Goal: Contribute content

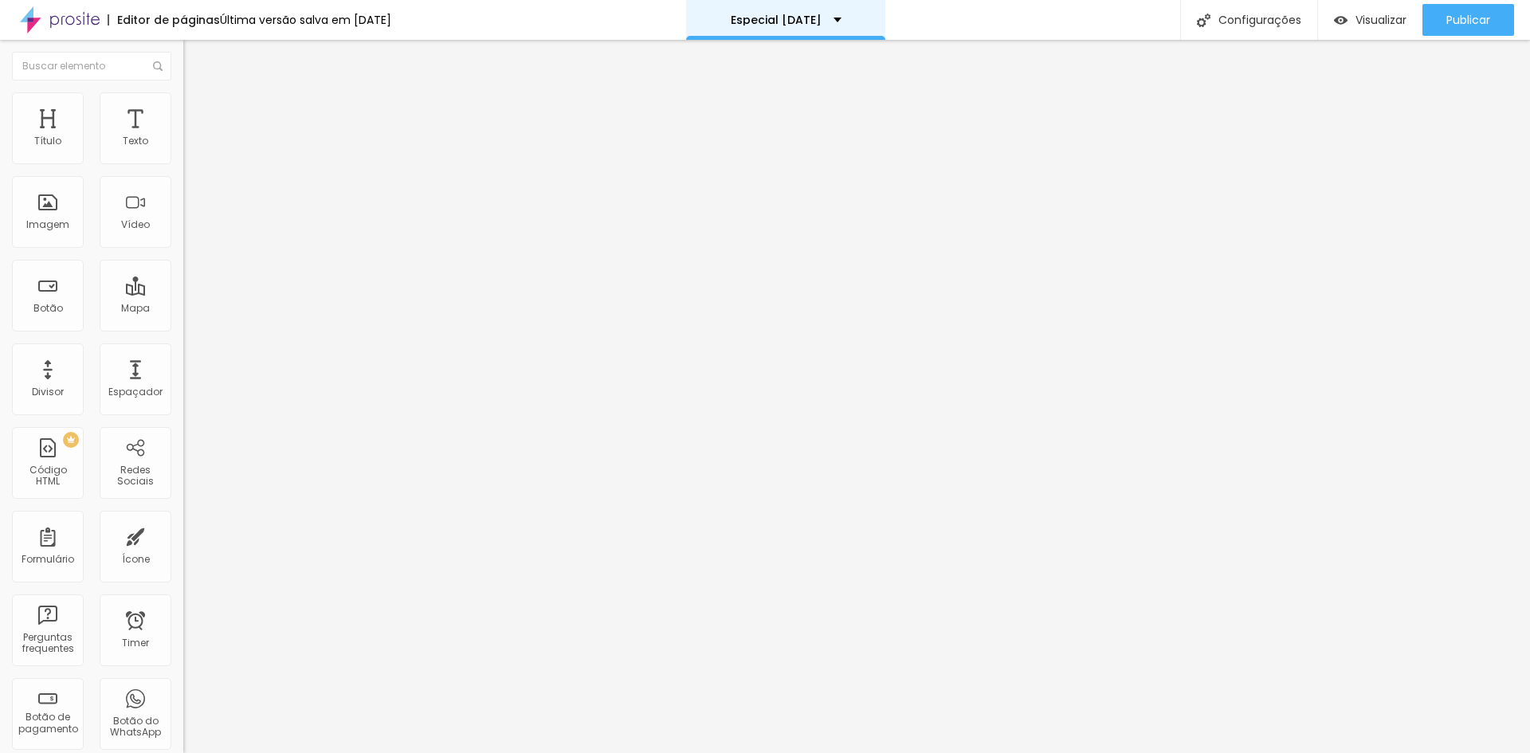
click at [842, 17] on div "Especial dia das mães" at bounding box center [786, 19] width 111 height 11
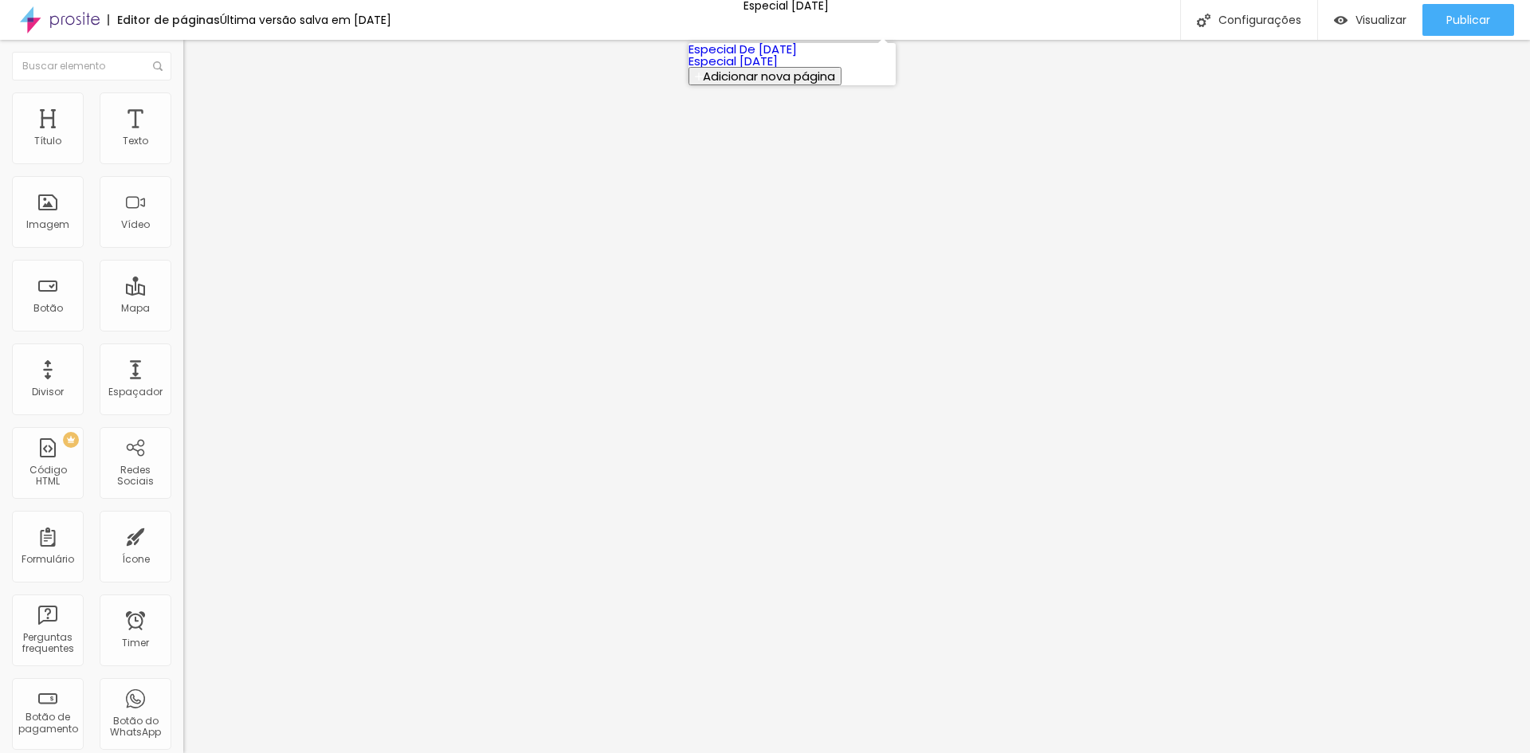
click at [1078, 15] on div "Editor de páginas Última versão salva em 17/03/2025 Especial dia das mães Confi…" at bounding box center [765, 20] width 1530 height 40
click at [67, 128] on div "Título" at bounding box center [48, 128] width 72 height 72
click at [195, 54] on img "button" at bounding box center [201, 58] width 13 height 13
click at [183, 213] on div at bounding box center [274, 200] width 183 height 123
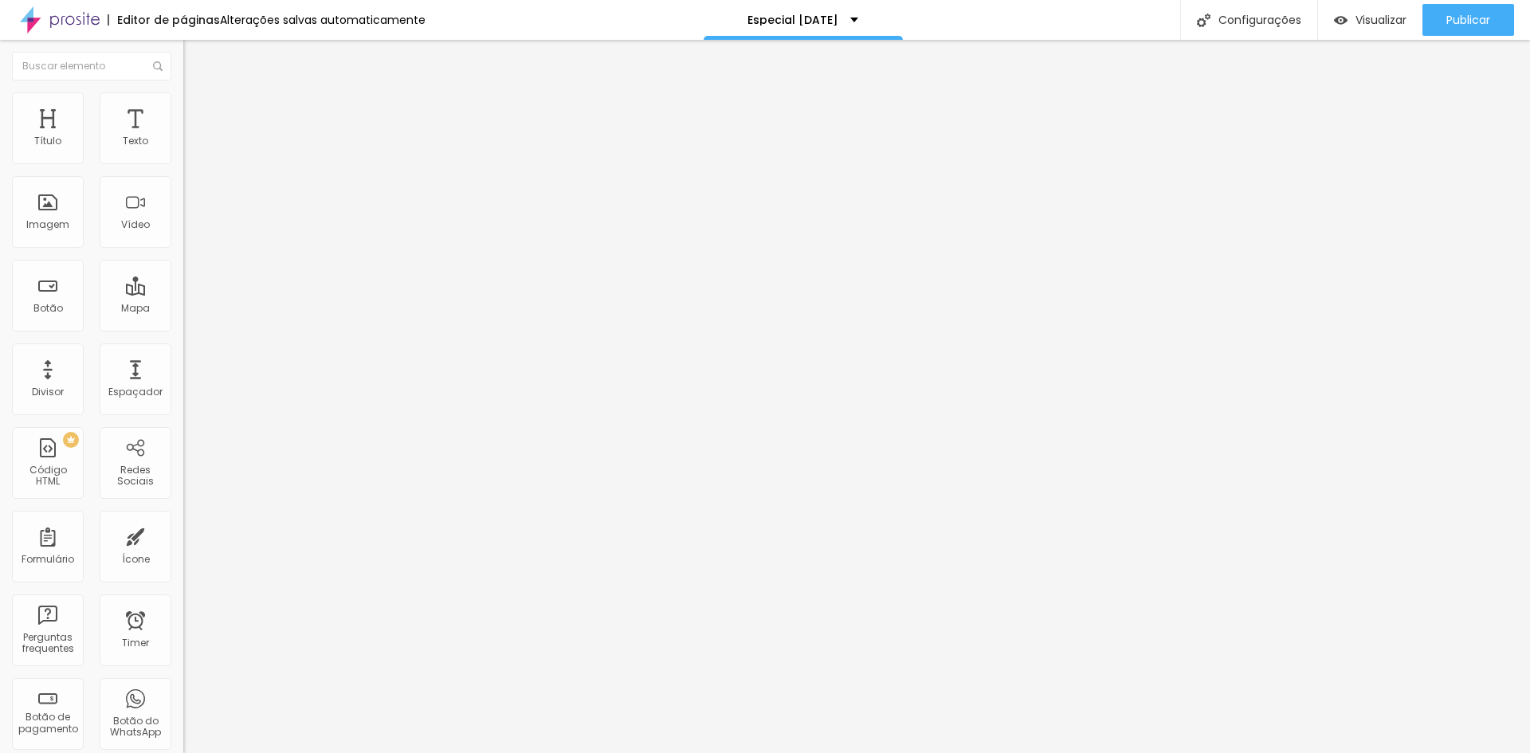
click at [183, 105] on li "Avançado" at bounding box center [274, 100] width 183 height 16
click at [195, 53] on div "Editar Código HTML" at bounding box center [260, 58] width 131 height 13
click at [183, 220] on div at bounding box center [274, 200] width 183 height 123
click at [1367, 25] on span "Visualizar" at bounding box center [1381, 20] width 51 height 13
click at [858, 24] on div "Especial dia das mães" at bounding box center [803, 19] width 111 height 11
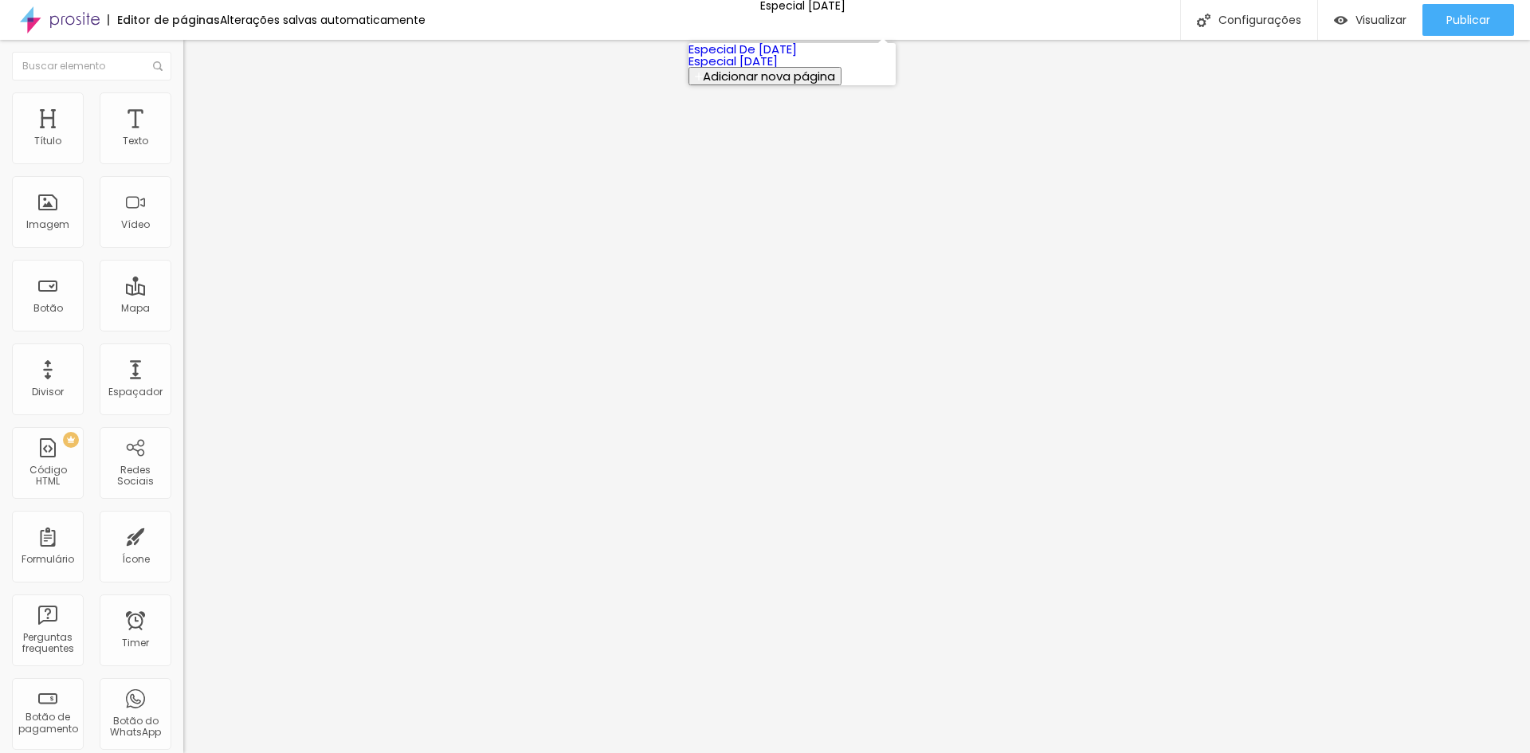
click at [797, 57] on link "Especial De Natal" at bounding box center [743, 49] width 108 height 17
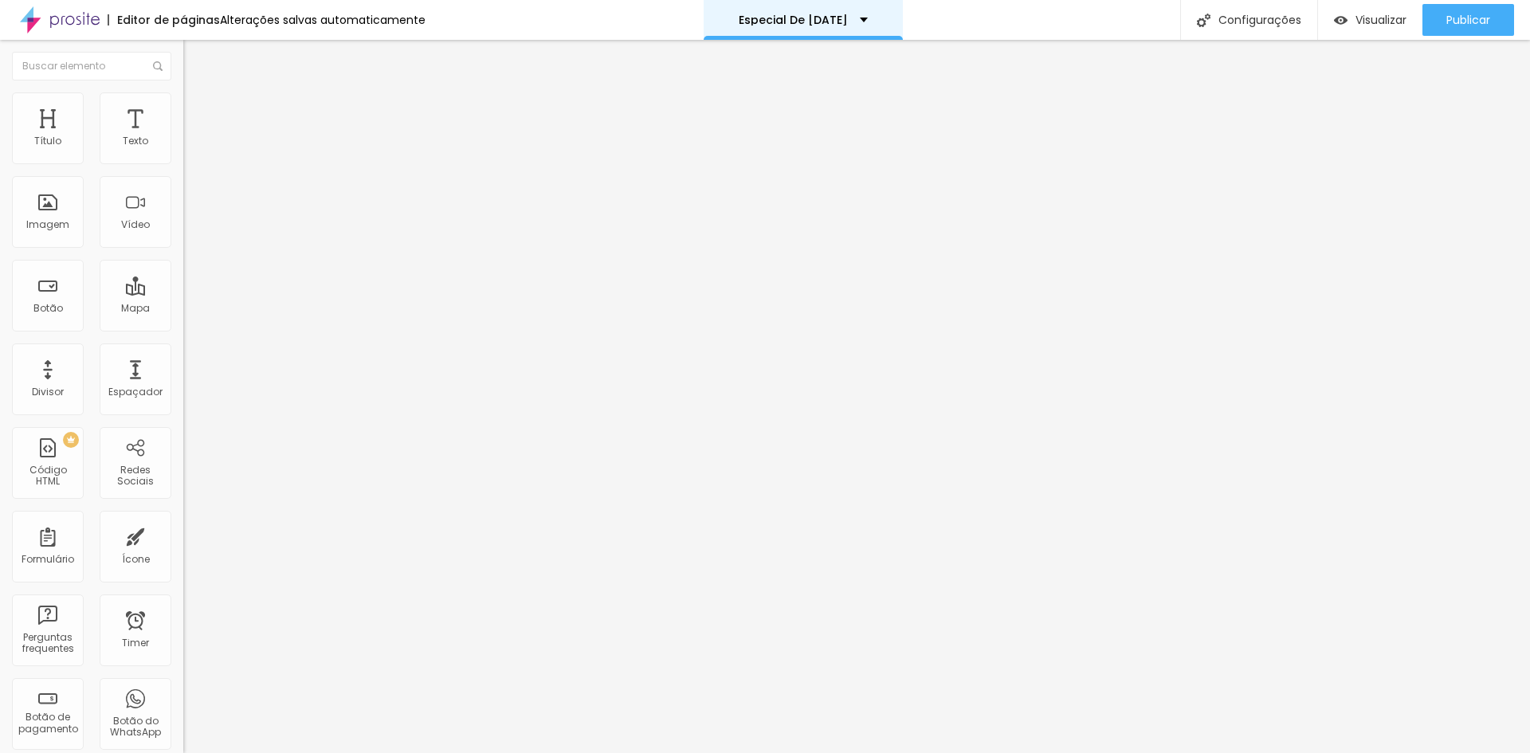
click at [831, 14] on p "Especial De [DATE]" at bounding box center [793, 19] width 109 height 11
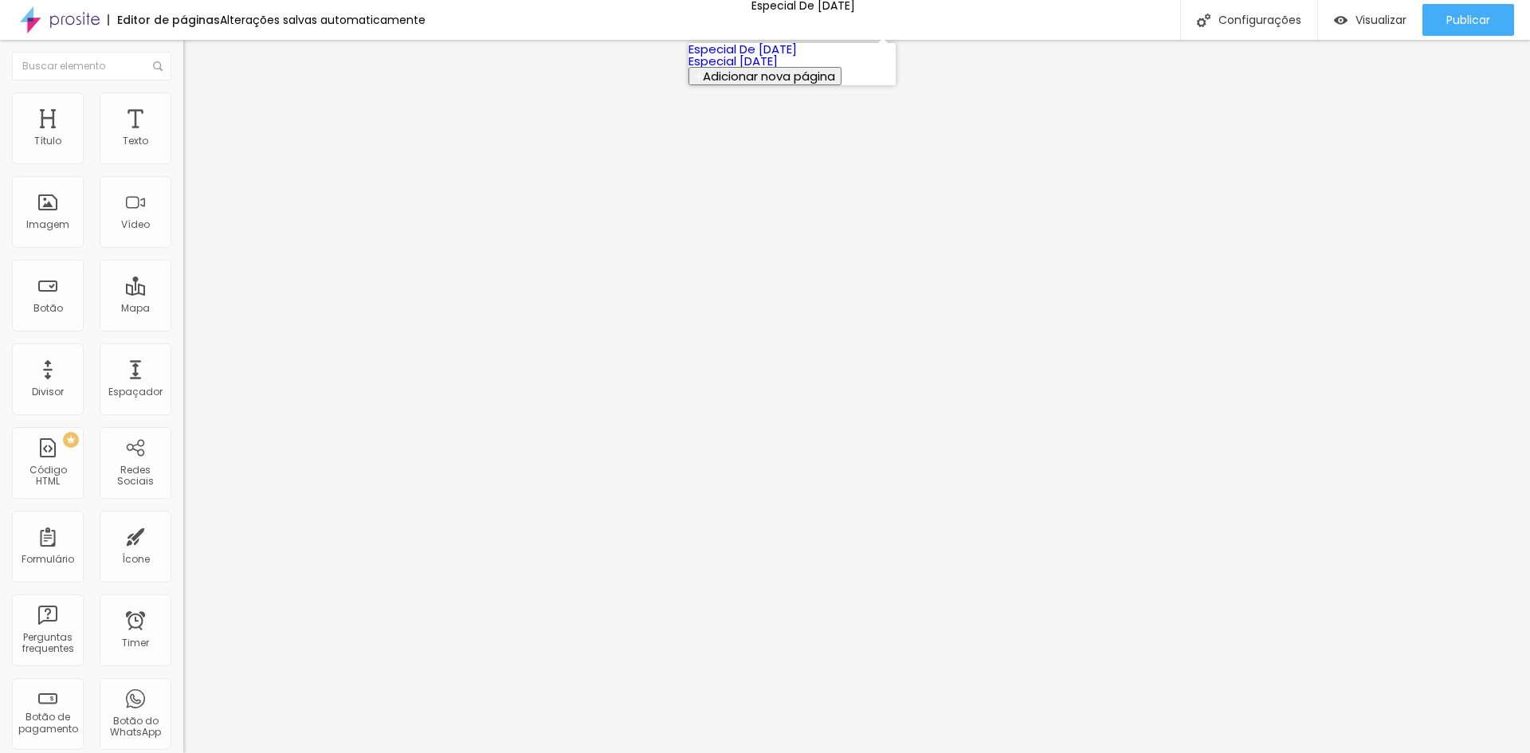
click at [778, 69] on link "Especial dia das mães" at bounding box center [733, 61] width 89 height 17
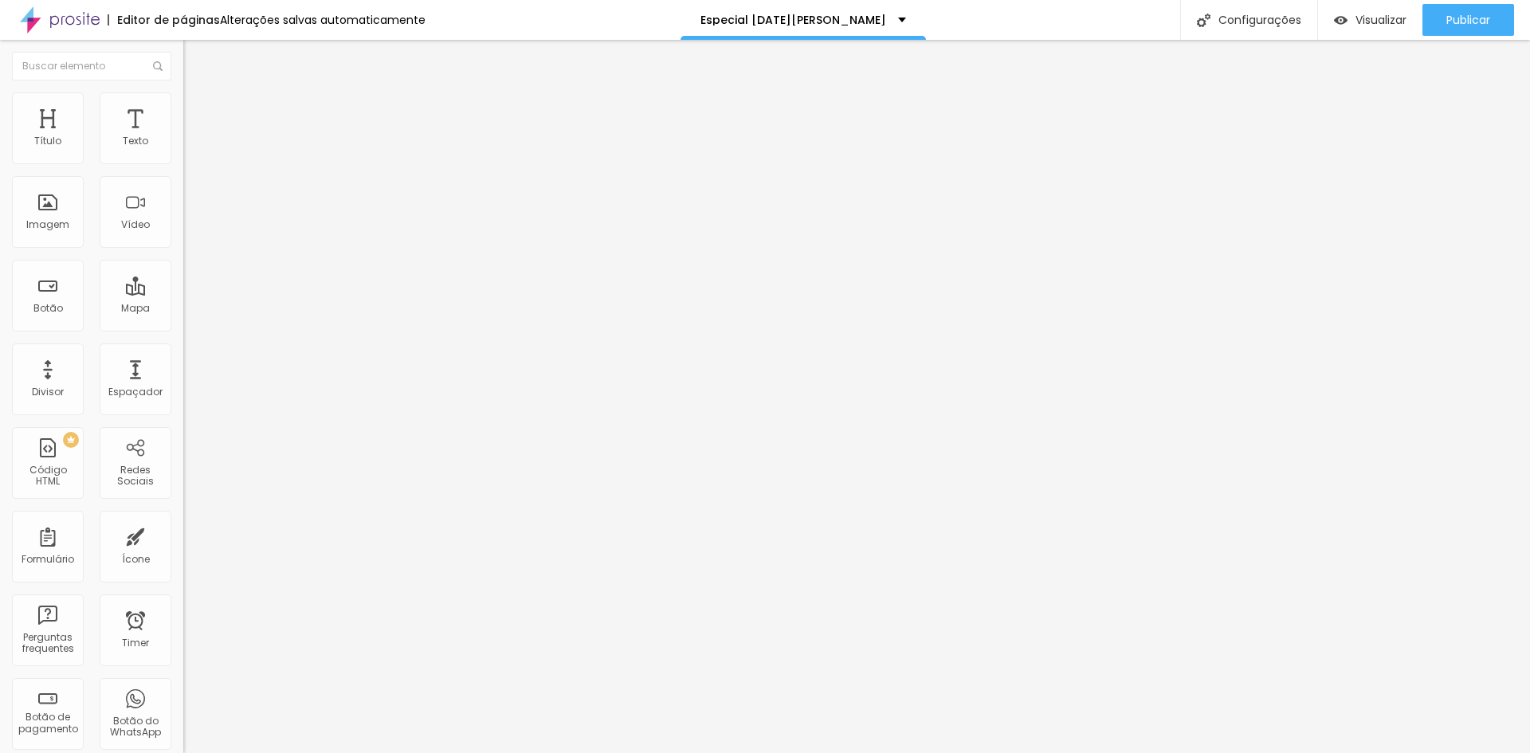
click at [183, 213] on div "<! DOCTYPE html > < html lang = "pt-BR" > < head > < meta charset = "UTF-8" > <…" at bounding box center [680, 200] width 995 height 123
click at [1371, 21] on span "Visualizar" at bounding box center [1381, 20] width 51 height 13
click at [183, 99] on li "Estilo" at bounding box center [274, 100] width 183 height 16
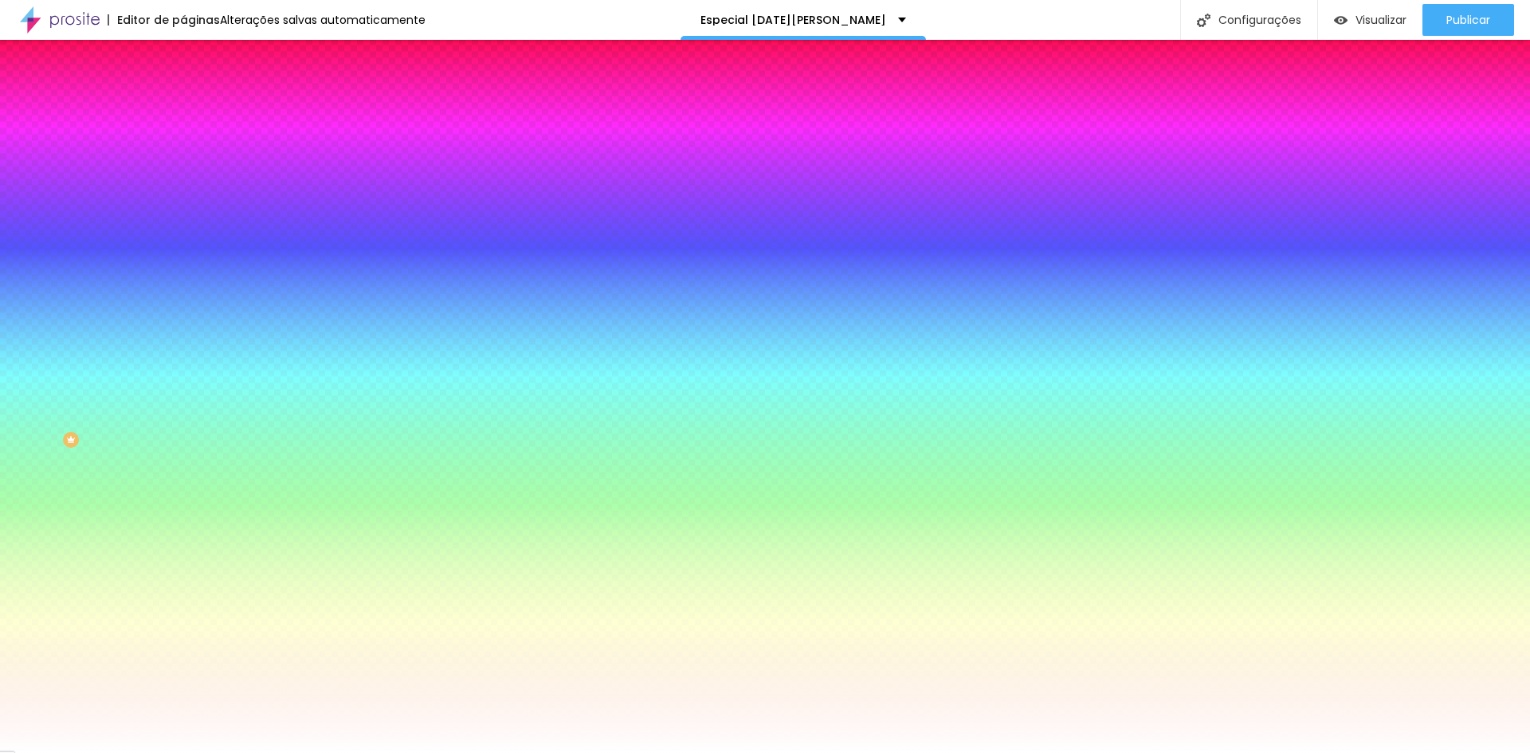
click at [183, 108] on li "Avançado" at bounding box center [274, 116] width 183 height 16
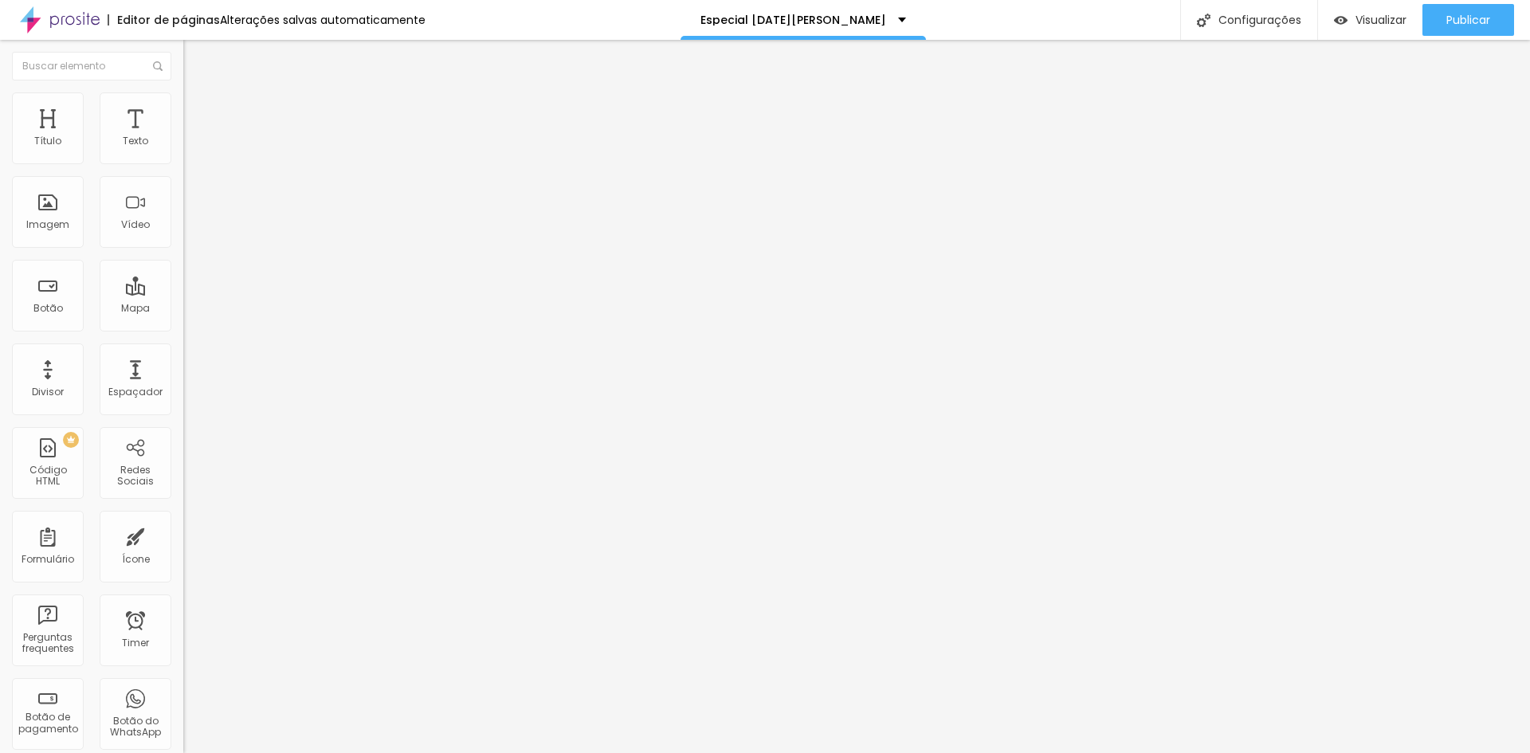
type input "15"
type input "10"
type input "5"
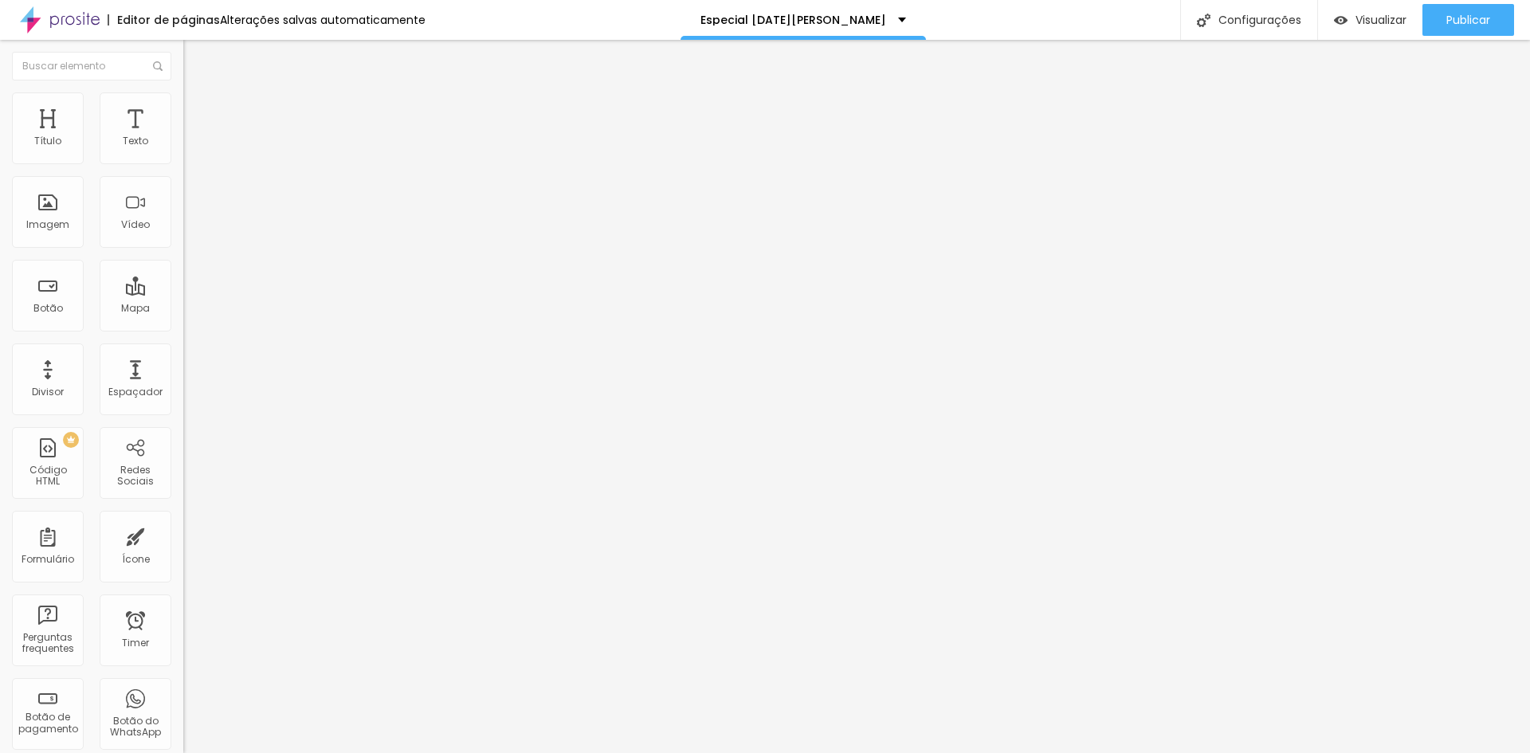
type input "5"
type input "0"
type input "10"
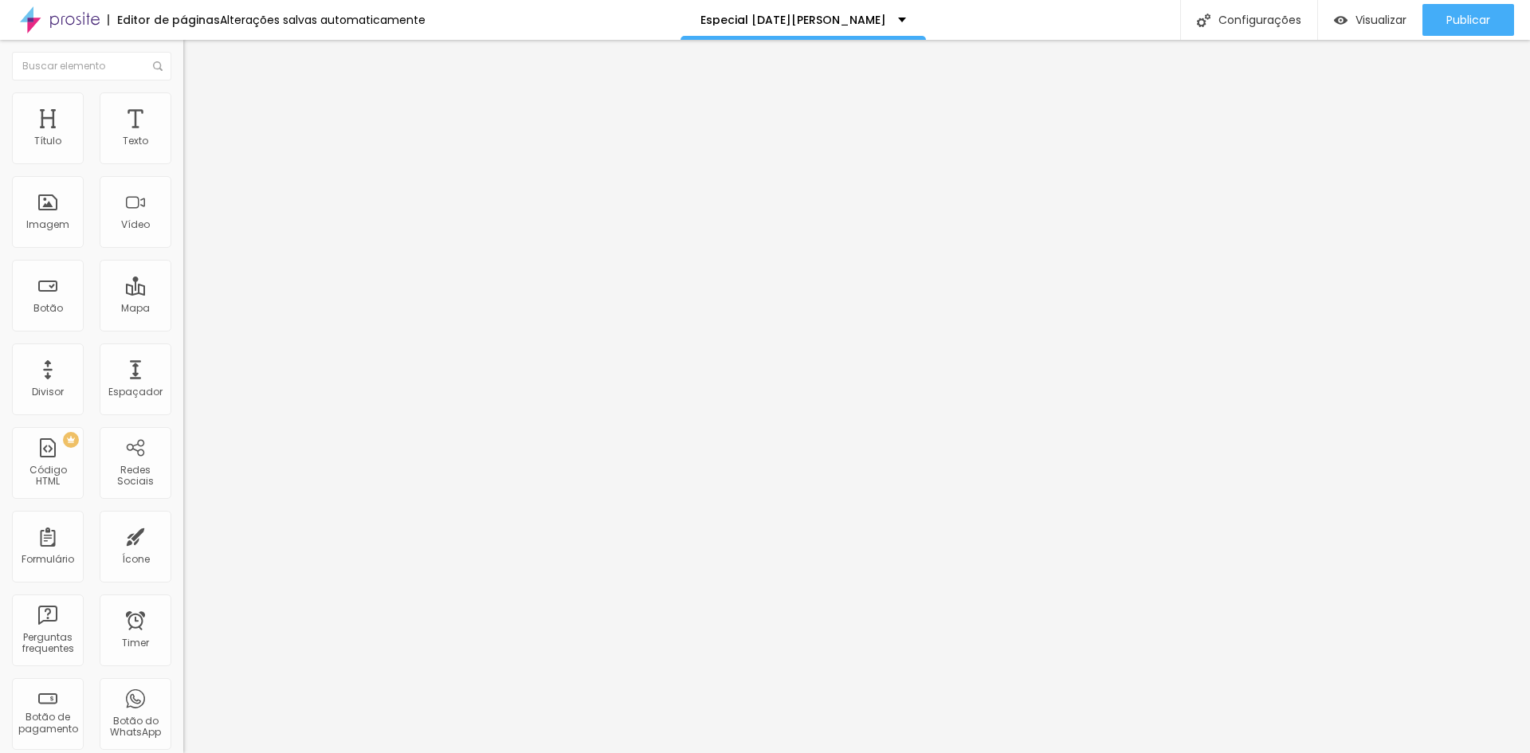
type input "15"
type input "25"
type input "35"
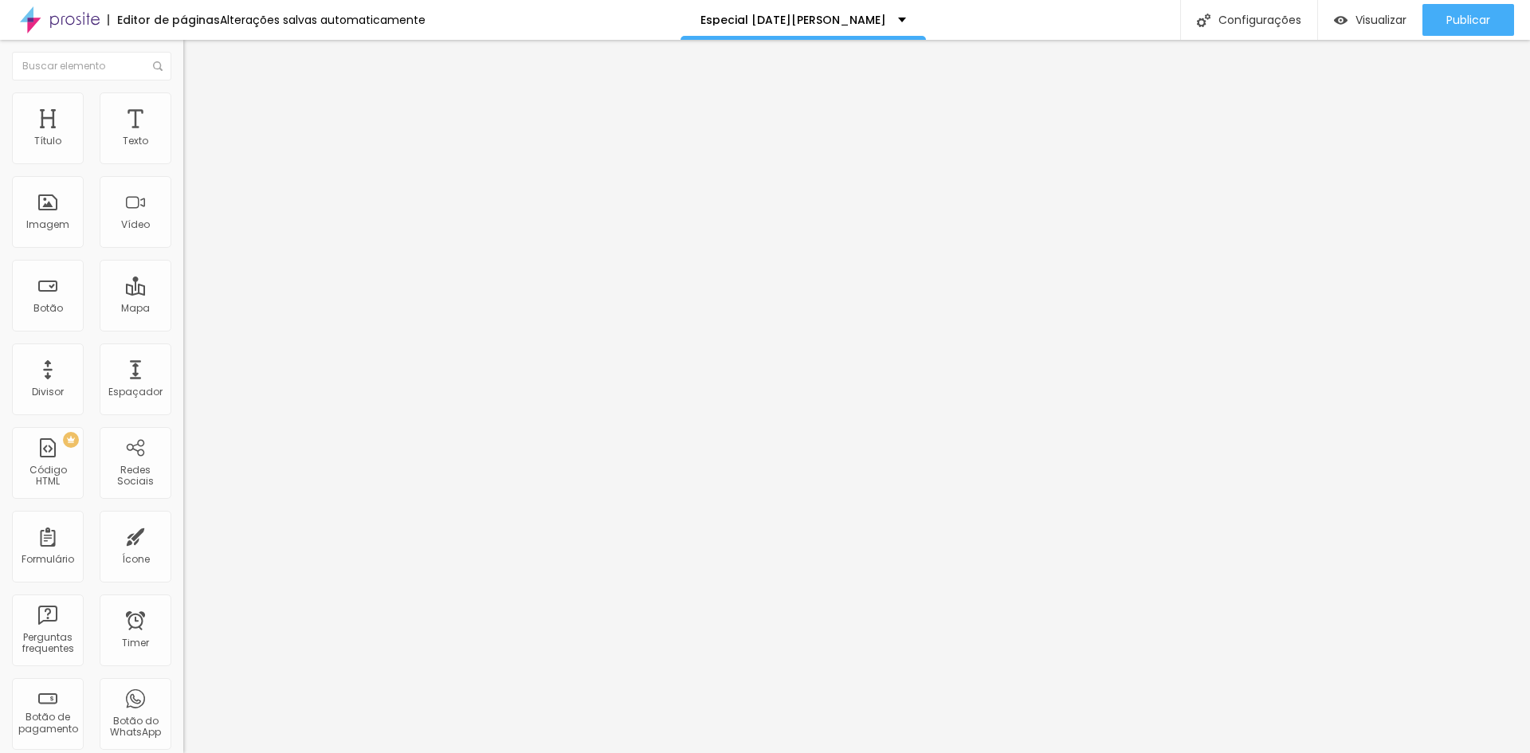
type input "35"
type input "50"
type input "35"
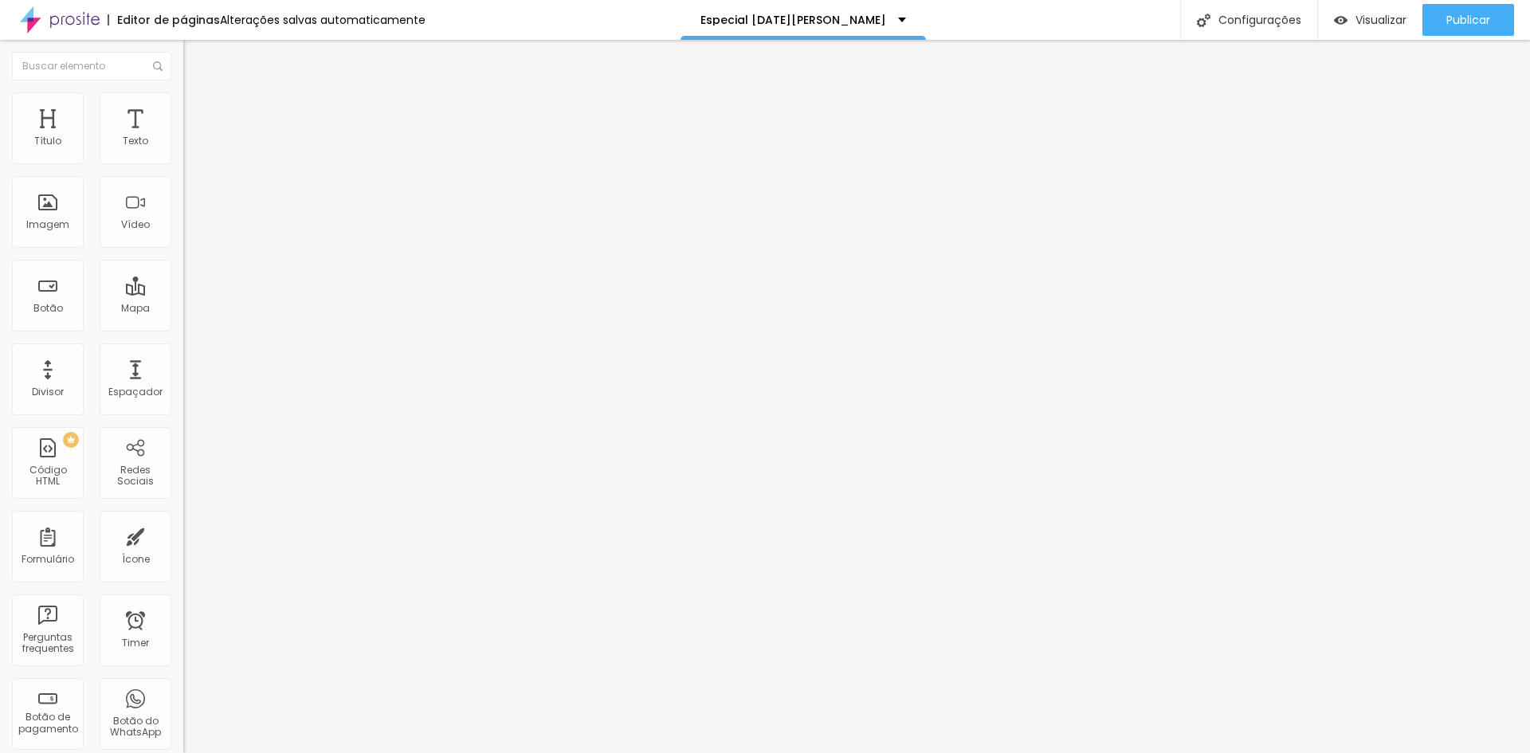
type input "30"
type input "15"
type input "10"
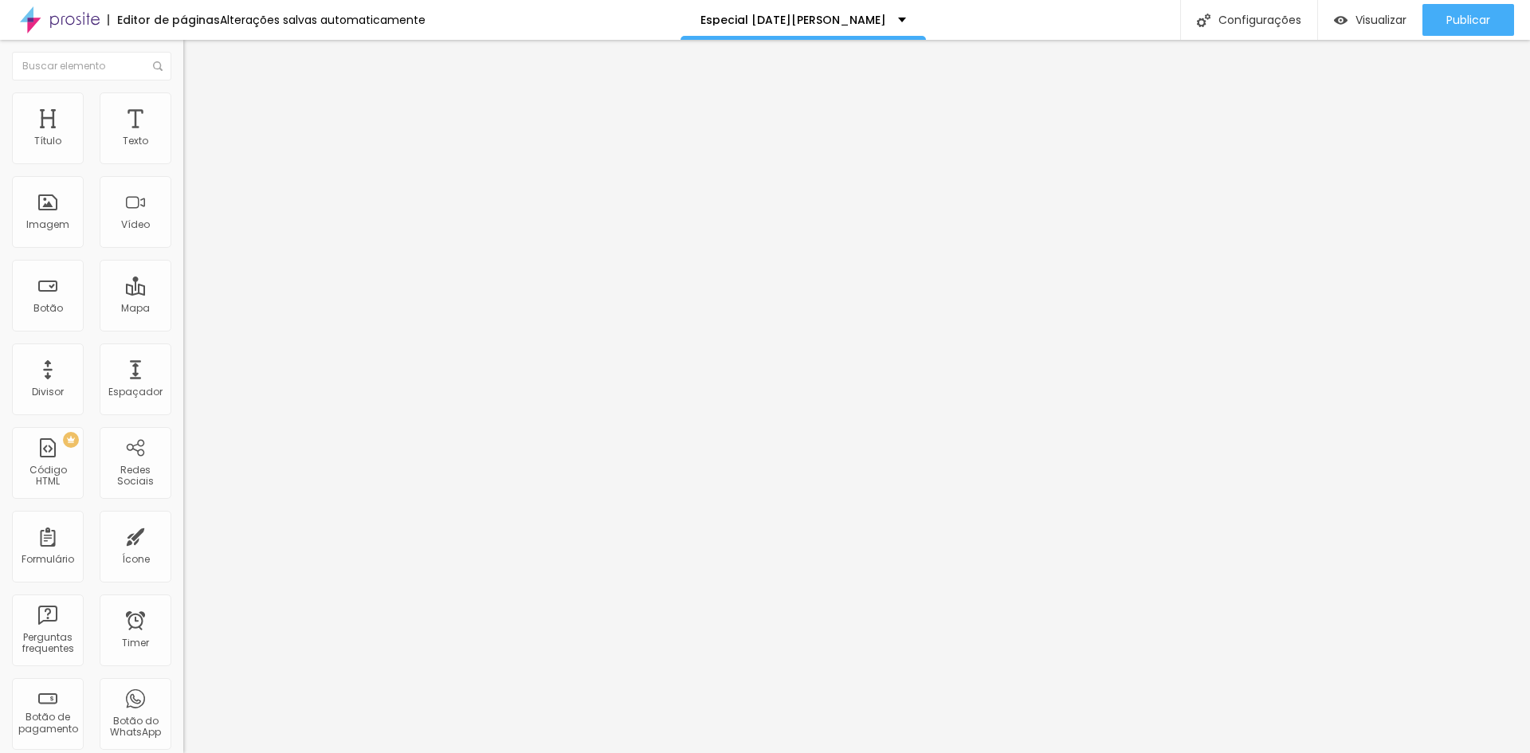
type input "10"
type input "0"
drag, startPoint x: 57, startPoint y: 155, endPoint x: 54, endPoint y: 177, distance: 21.7
type input "0"
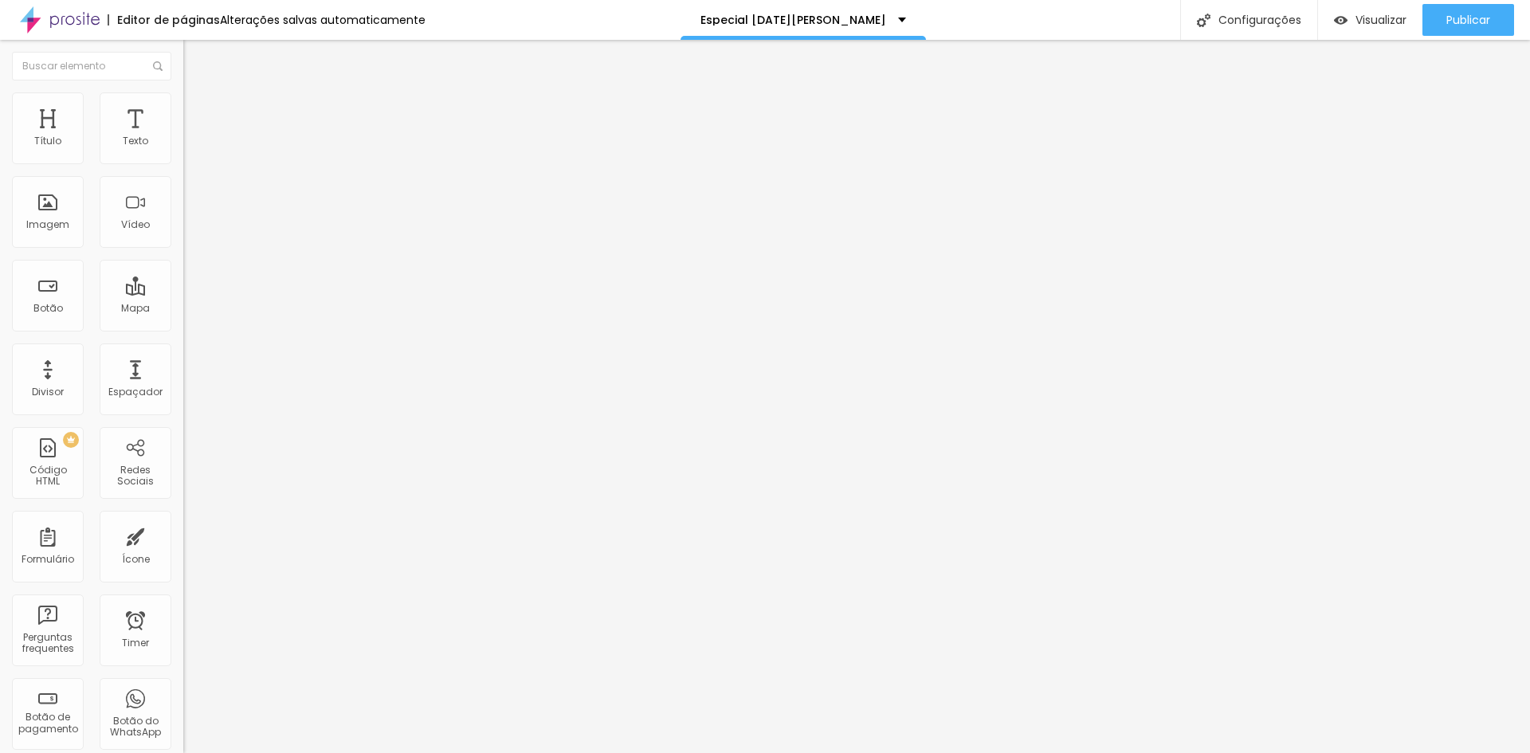
click at [183, 309] on input "range" at bounding box center [234, 315] width 103 height 13
click at [33, 18] on img at bounding box center [60, 20] width 80 height 40
click at [183, 210] on div at bounding box center [274, 200] width 183 height 123
click at [183, 145] on span "Encaixotado" at bounding box center [214, 138] width 62 height 14
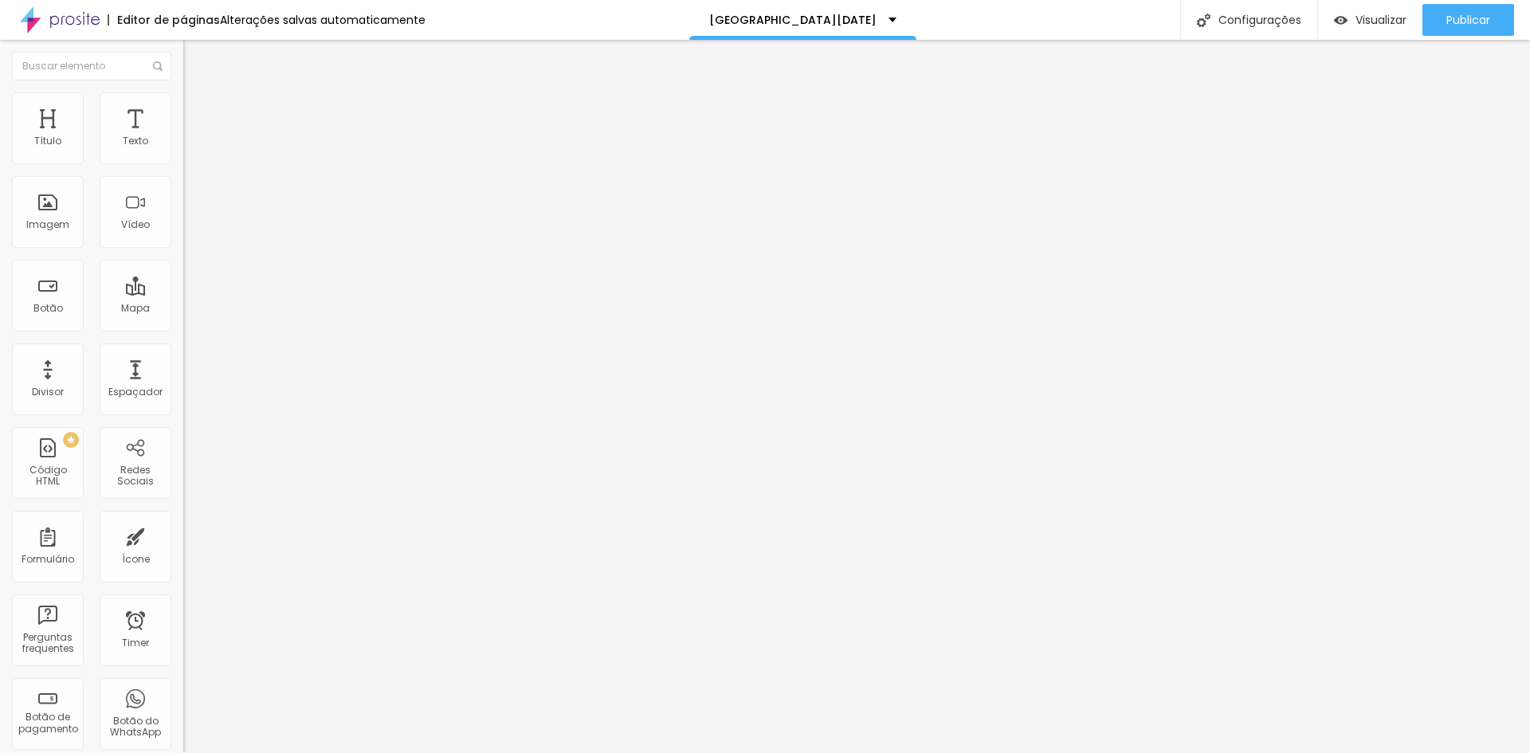
click at [183, 170] on span "Completo" at bounding box center [207, 163] width 49 height 14
click at [183, 223] on div at bounding box center [274, 200] width 183 height 123
click at [1358, 24] on span "Visualizar" at bounding box center [1381, 20] width 51 height 13
click at [183, 214] on div "} ` ; document . head . appendChild ( style ) ; </ script > </ body > </ html >" at bounding box center [691, 194] width 1016 height 111
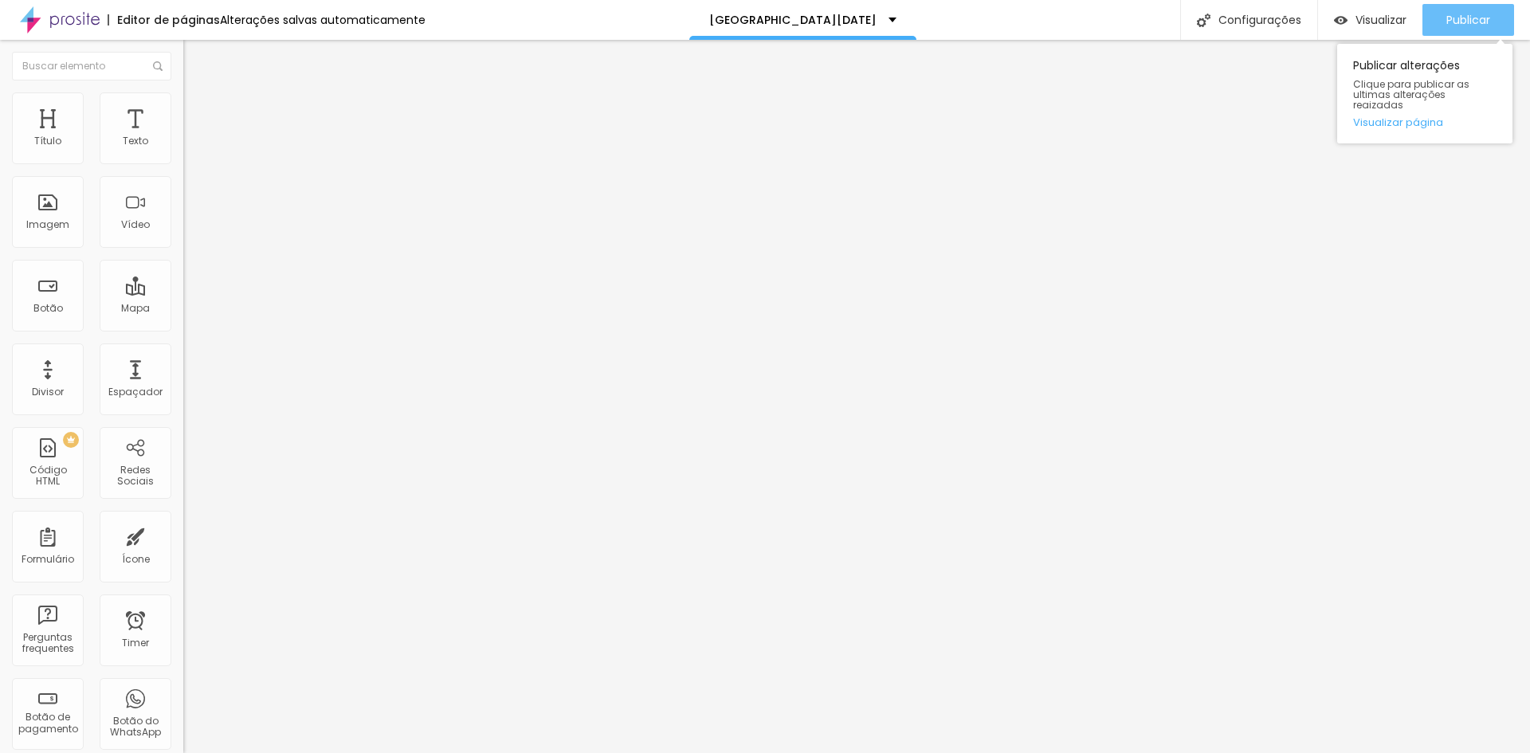
click at [1405, 22] on icon "button" at bounding box center [1412, 19] width 19 height 19
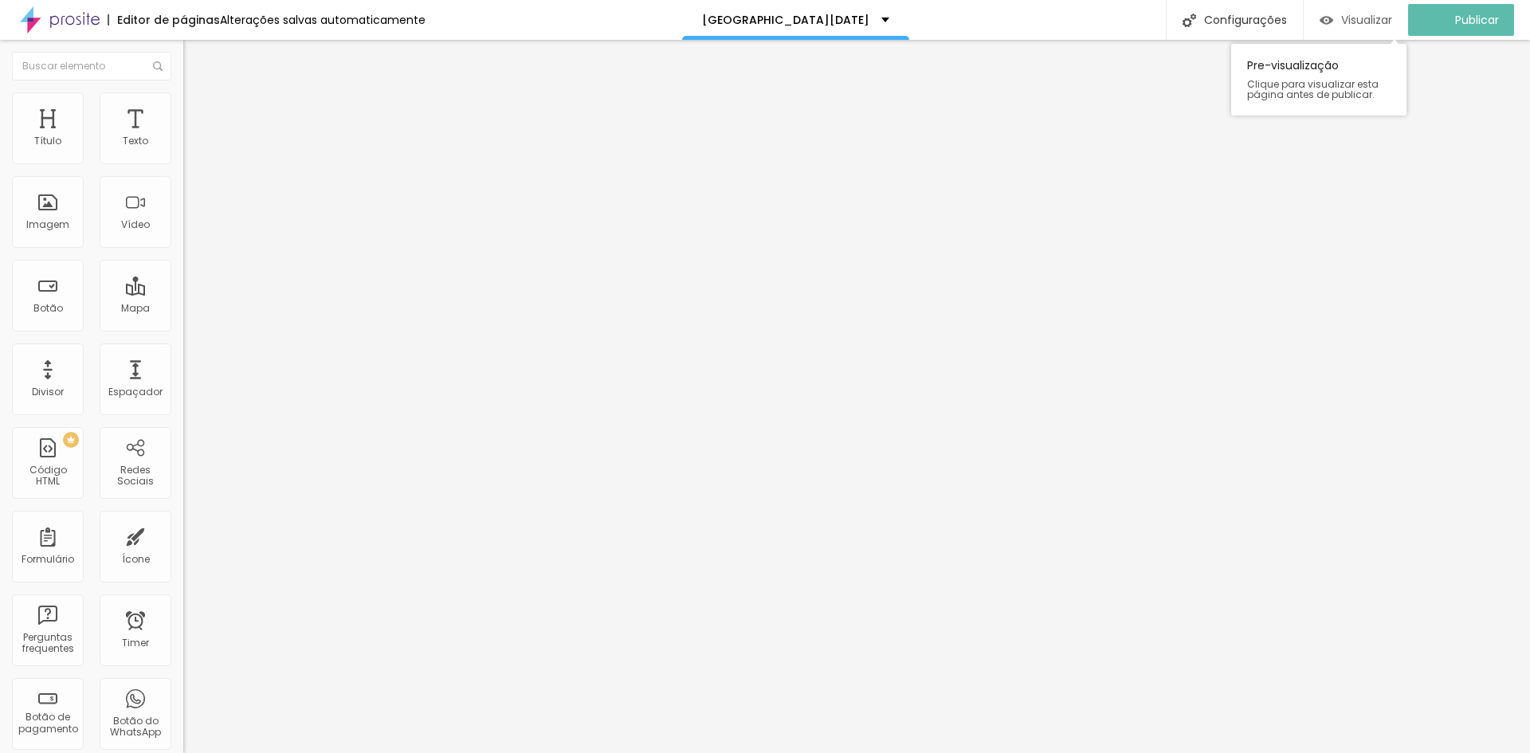
click at [1354, 29] on div "Visualizar" at bounding box center [1356, 20] width 73 height 32
click at [183, 223] on div "// Adicionar urgência com contador regressivo simples function updateUrgency ( …" at bounding box center [977, 183] width 1589 height 111
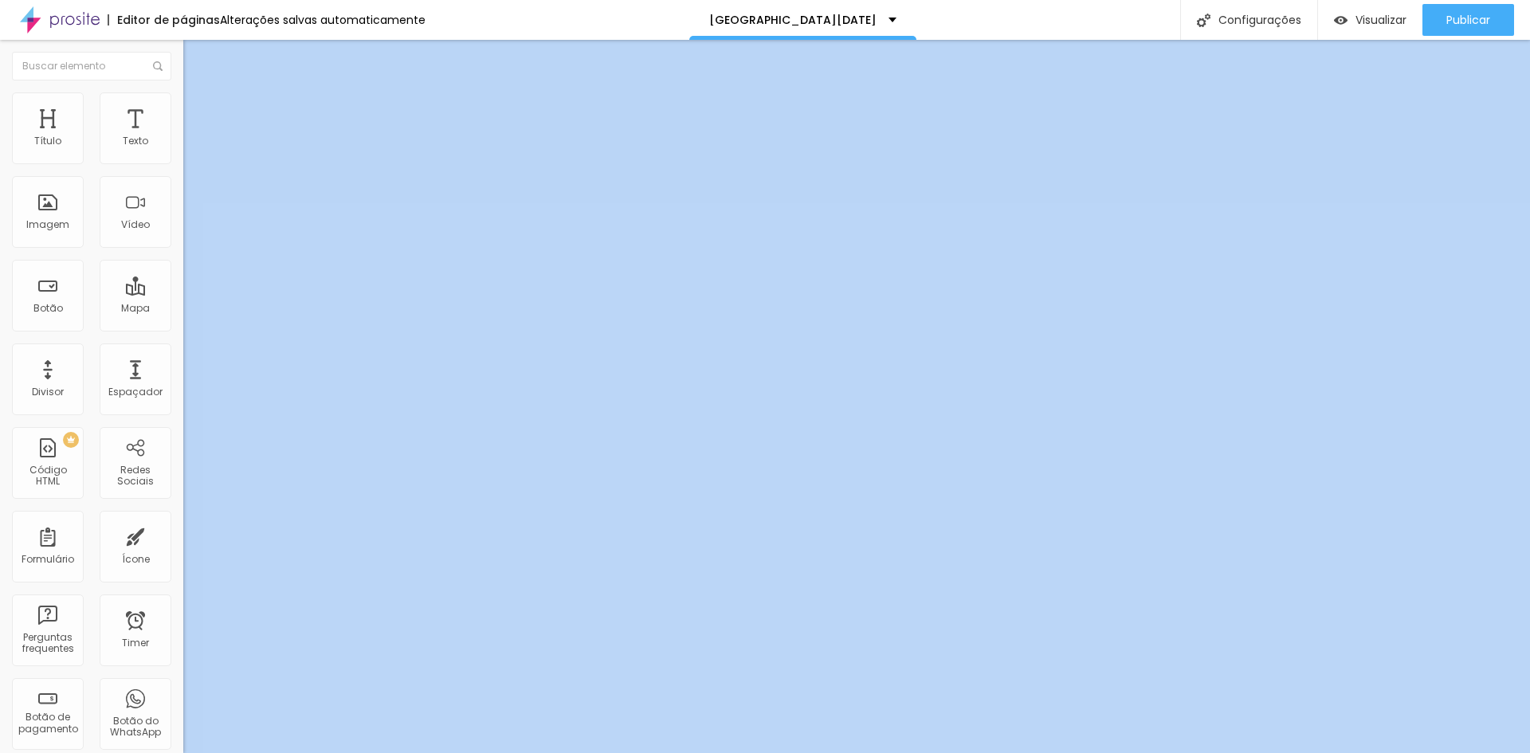
click at [183, 137] on img at bounding box center [188, 133] width 10 height 10
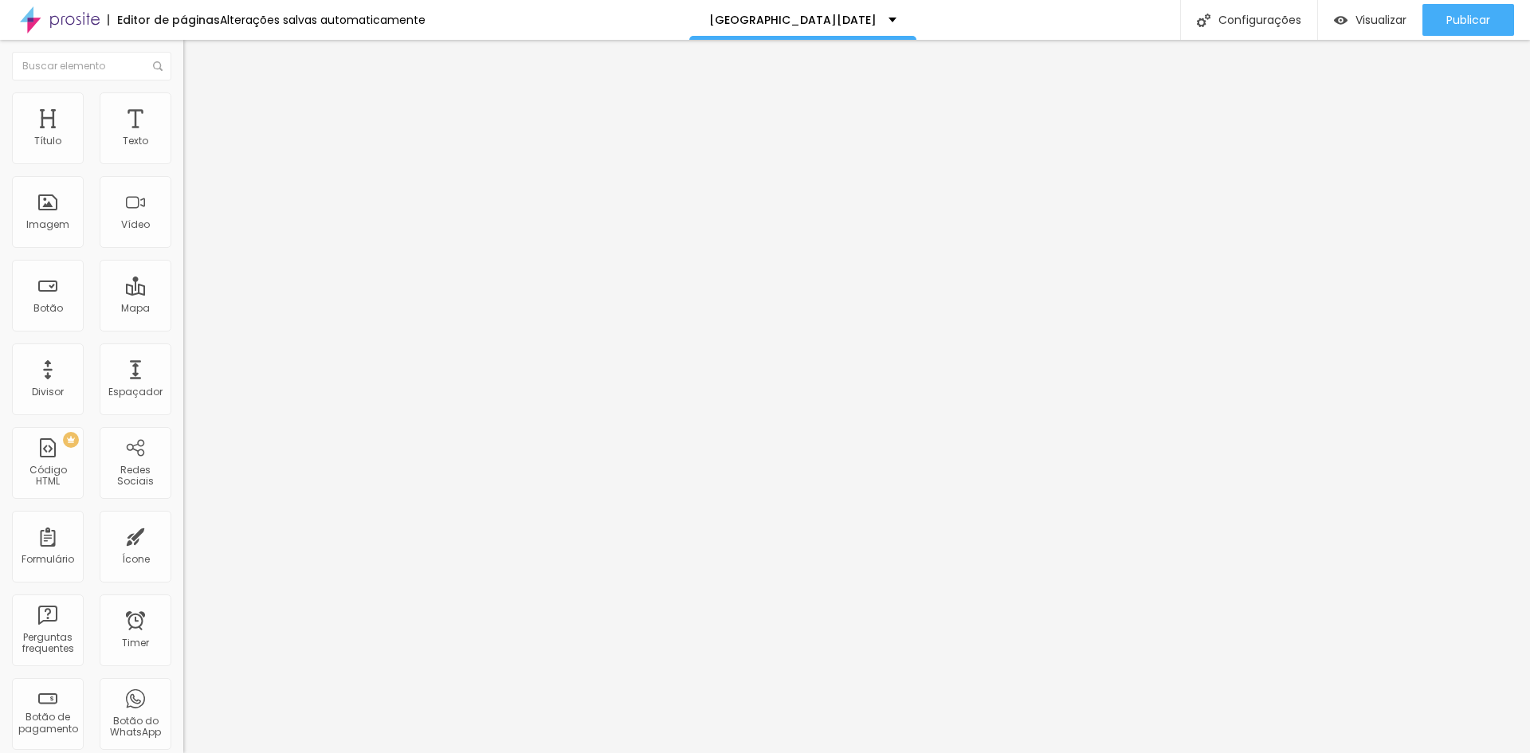
click at [1450, 22] on span "Publicar" at bounding box center [1468, 20] width 44 height 13
click at [1430, 117] on link "Visualizar página" at bounding box center [1424, 122] width 143 height 10
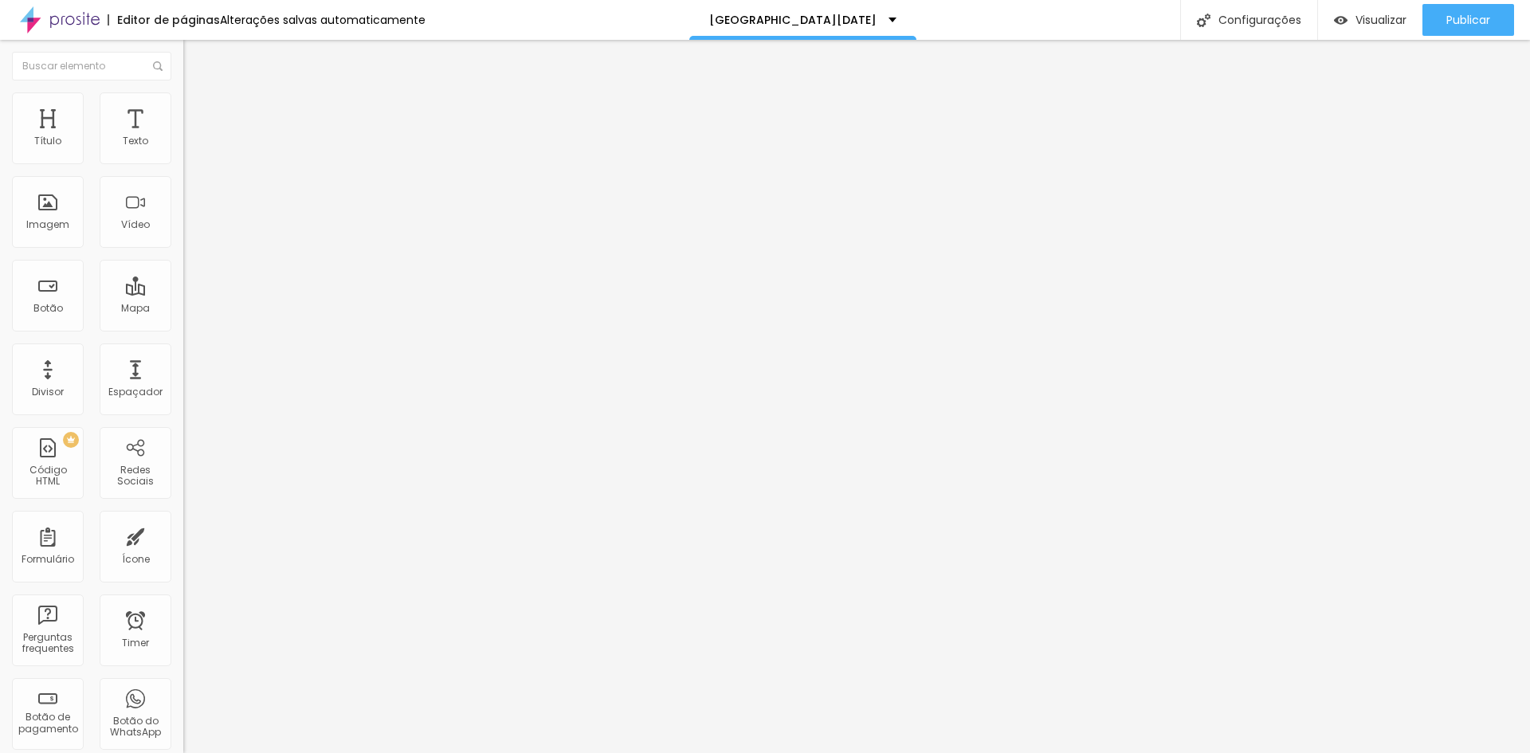
click at [183, 137] on img at bounding box center [188, 133] width 10 height 10
drag, startPoint x: 673, startPoint y: 508, endPoint x: 727, endPoint y: 499, distance: 54.1
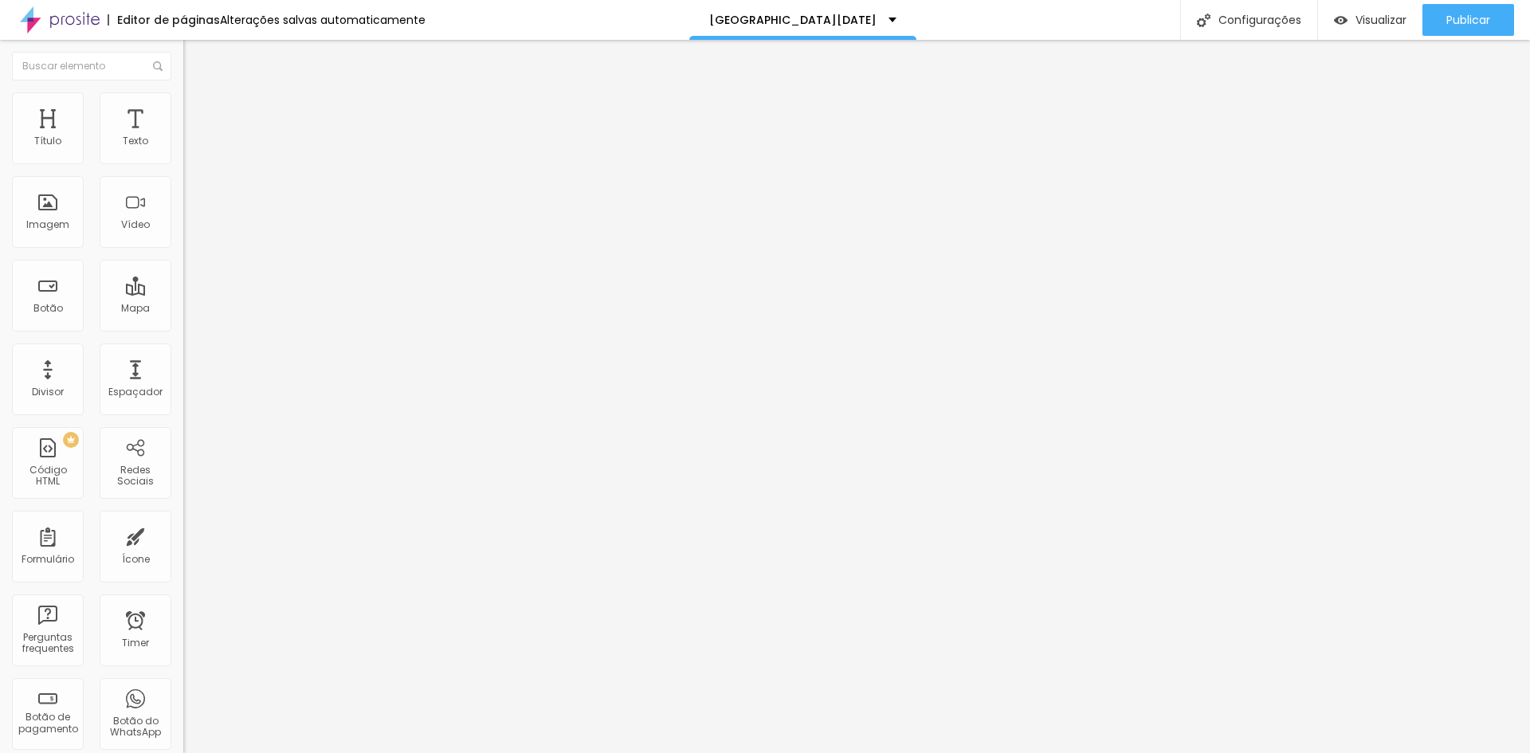
click at [1467, 26] on span "Publicar" at bounding box center [1468, 20] width 44 height 13
click at [183, 137] on img at bounding box center [188, 133] width 10 height 10
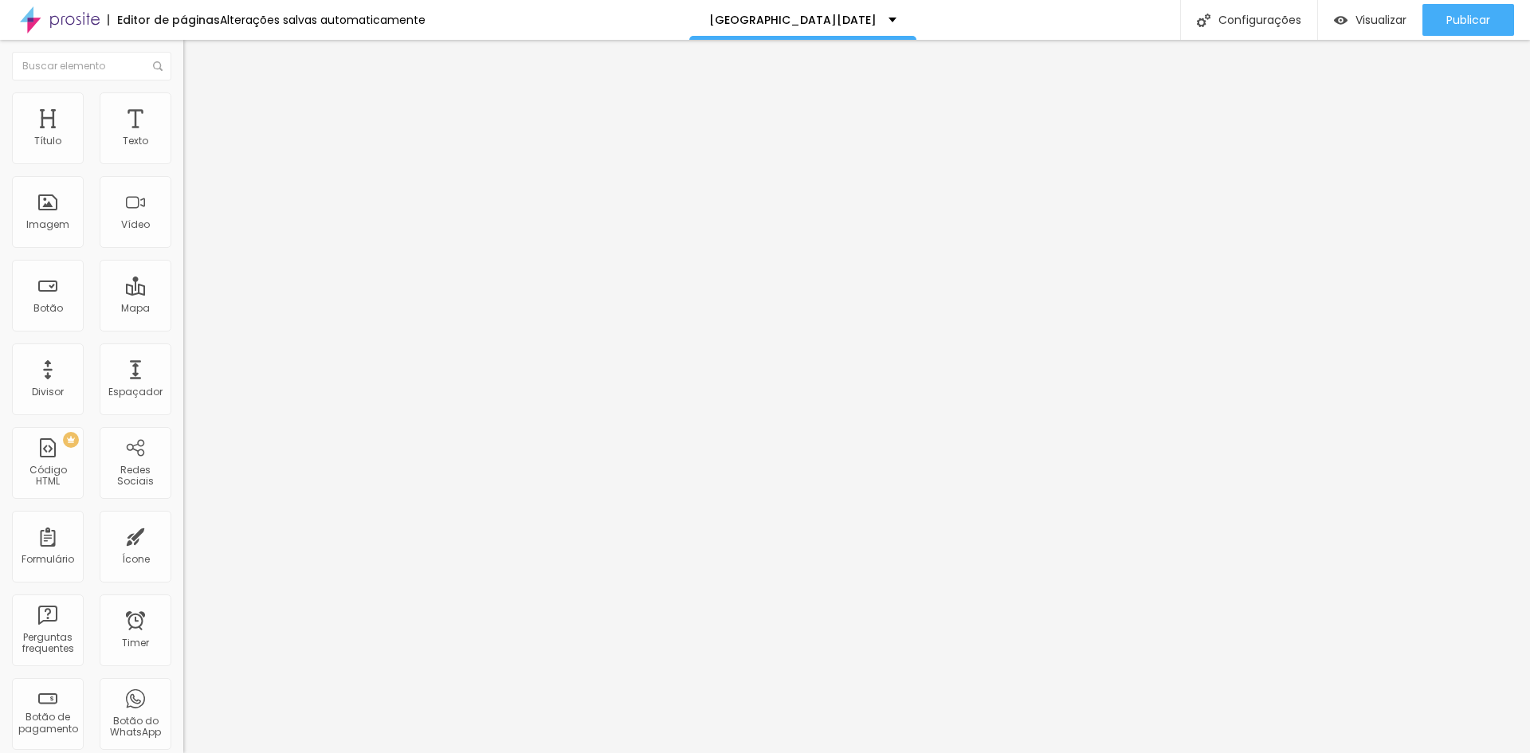
scroll to position [0, 67]
click at [183, 137] on img at bounding box center [188, 133] width 10 height 10
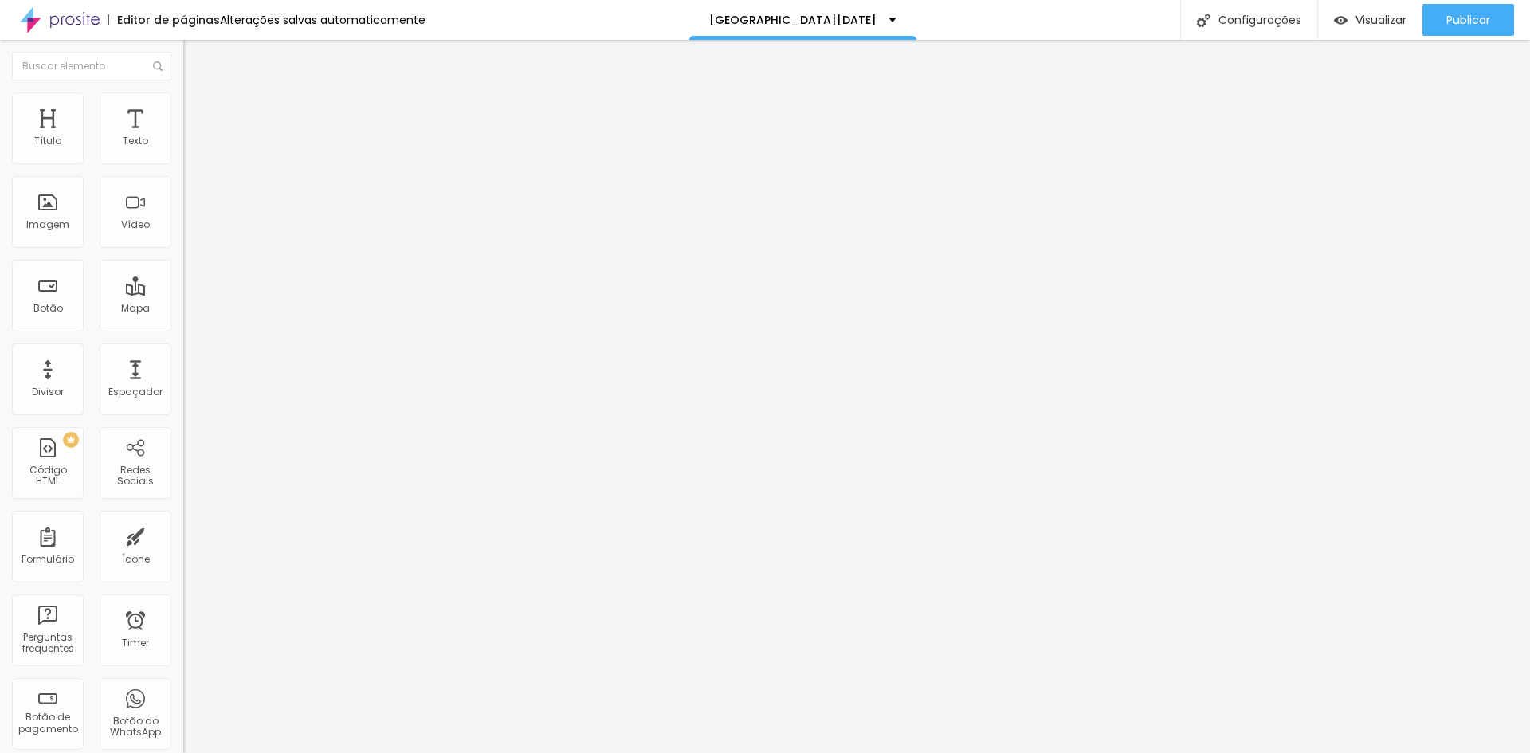
click at [1441, 16] on button "Publicar" at bounding box center [1469, 20] width 92 height 32
click at [1250, 20] on div "Configurações" at bounding box center [1248, 20] width 137 height 40
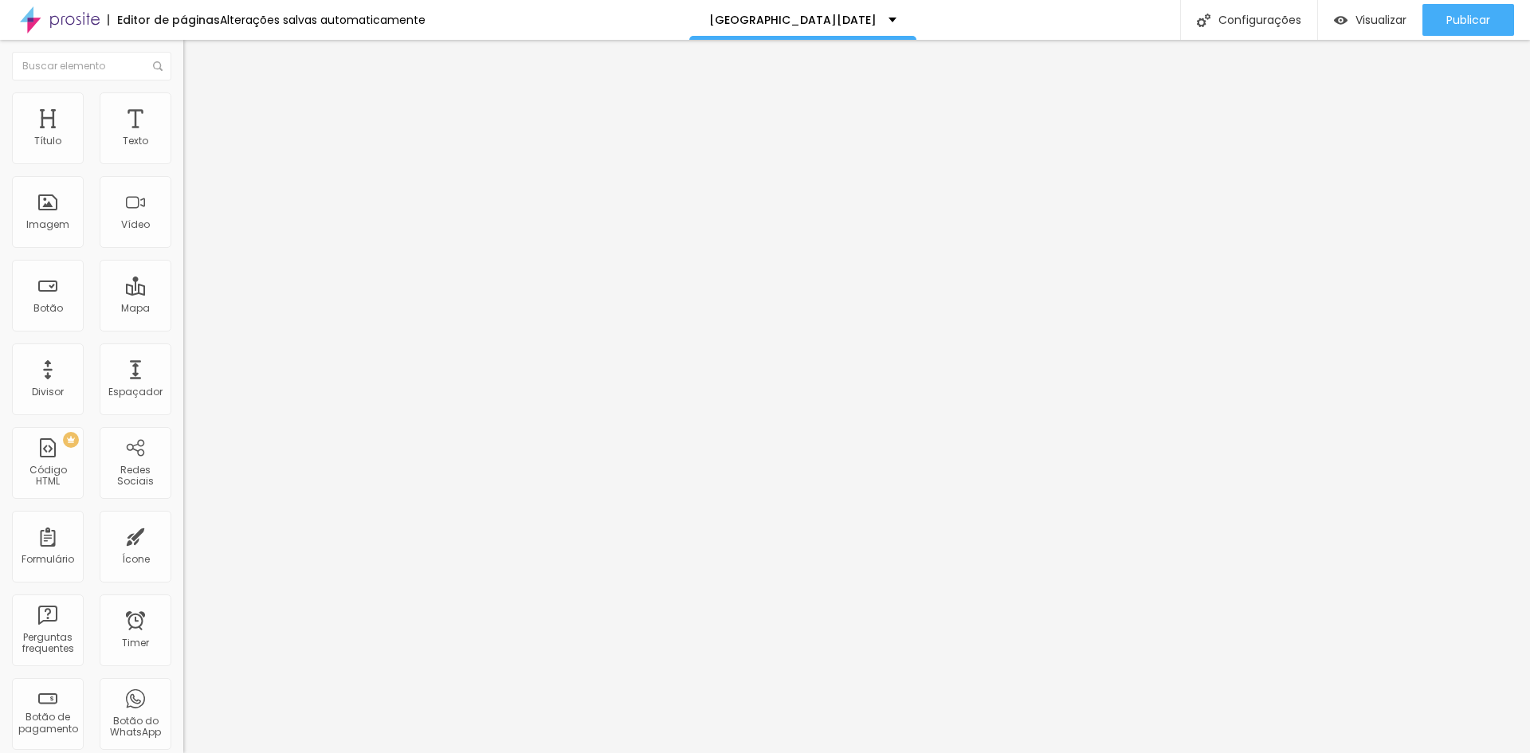
drag, startPoint x: 865, startPoint y: 306, endPoint x: 638, endPoint y: 312, distance: 227.2
drag, startPoint x: 632, startPoint y: 312, endPoint x: 618, endPoint y: 316, distance: 14.9
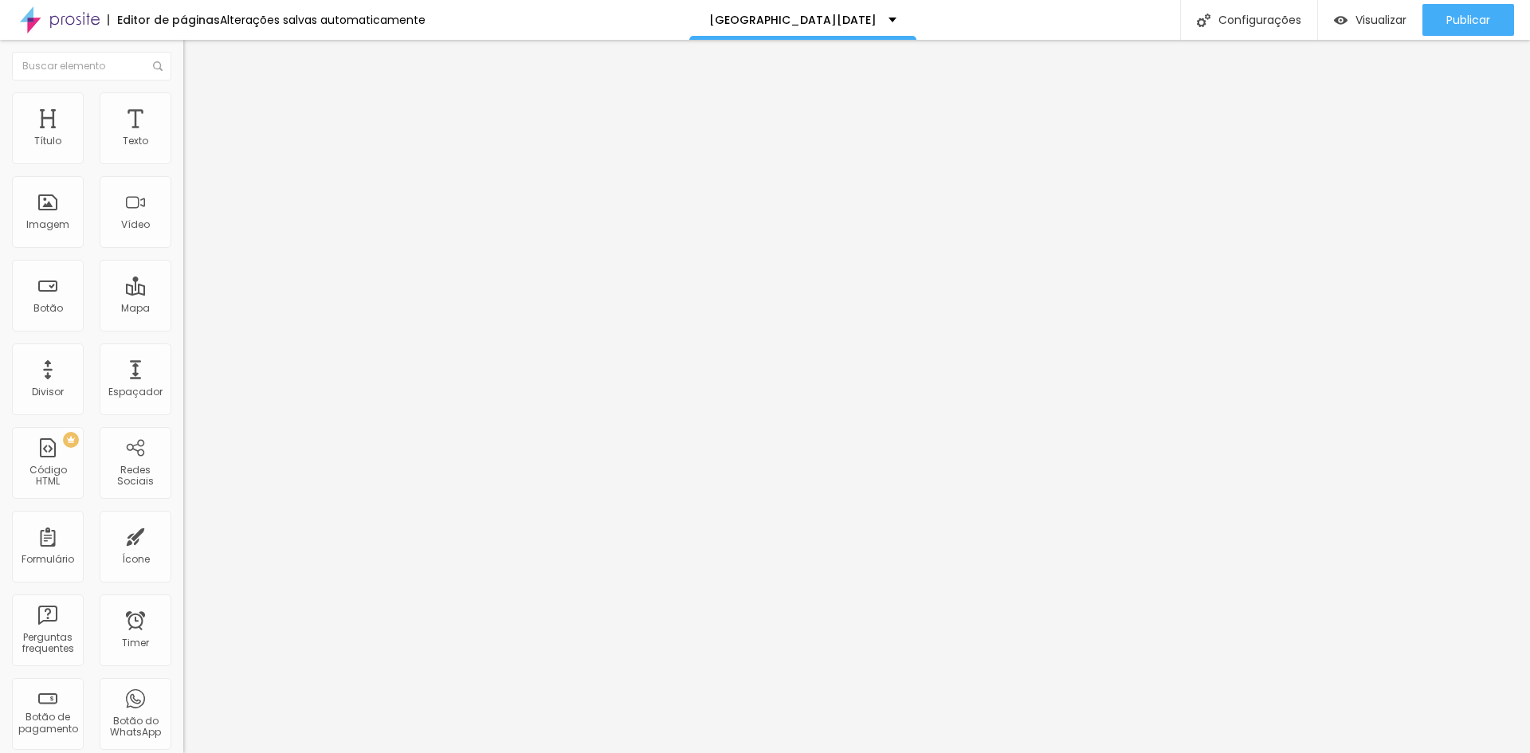
drag, startPoint x: 869, startPoint y: 311, endPoint x: 895, endPoint y: 304, distance: 27.3
drag, startPoint x: 826, startPoint y: 301, endPoint x: 892, endPoint y: 301, distance: 66.1
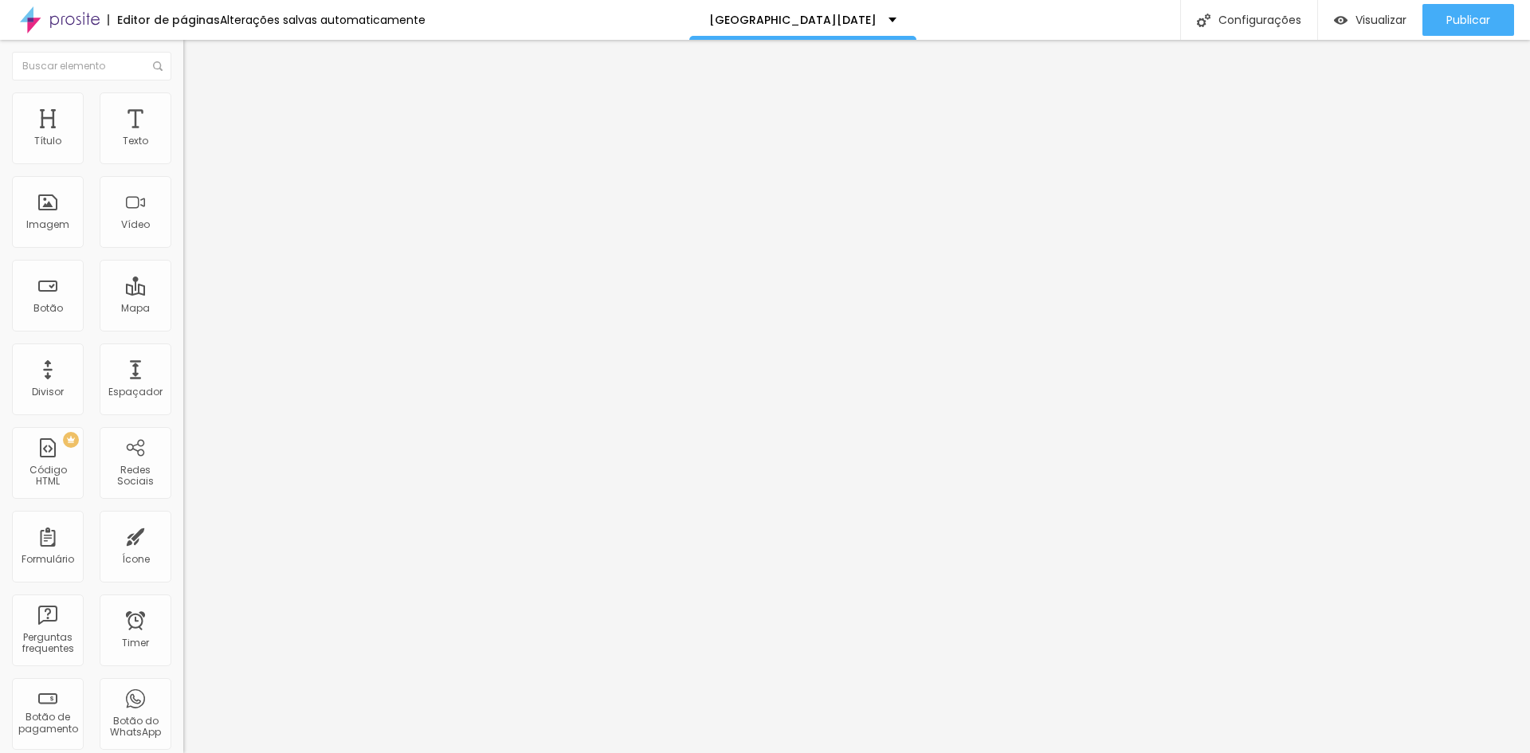
drag, startPoint x: 852, startPoint y: 307, endPoint x: 776, endPoint y: 311, distance: 75.8
drag, startPoint x: 606, startPoint y: 308, endPoint x: 913, endPoint y: 311, distance: 306.8
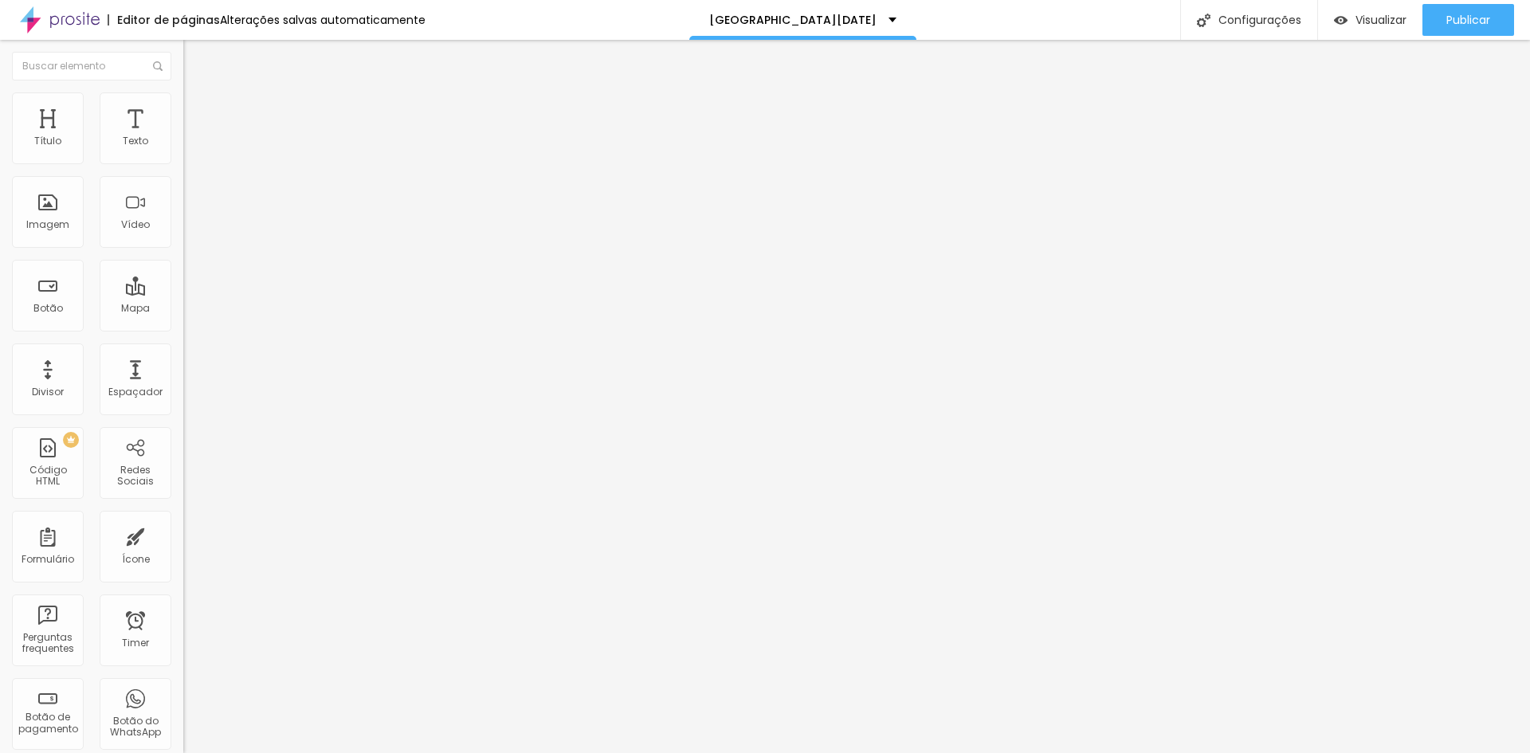
copy p "[URL][DOMAIN_NAME][DATE]"
click at [35, 25] on img at bounding box center [60, 20] width 80 height 40
